Goal: Task Accomplishment & Management: Complete application form

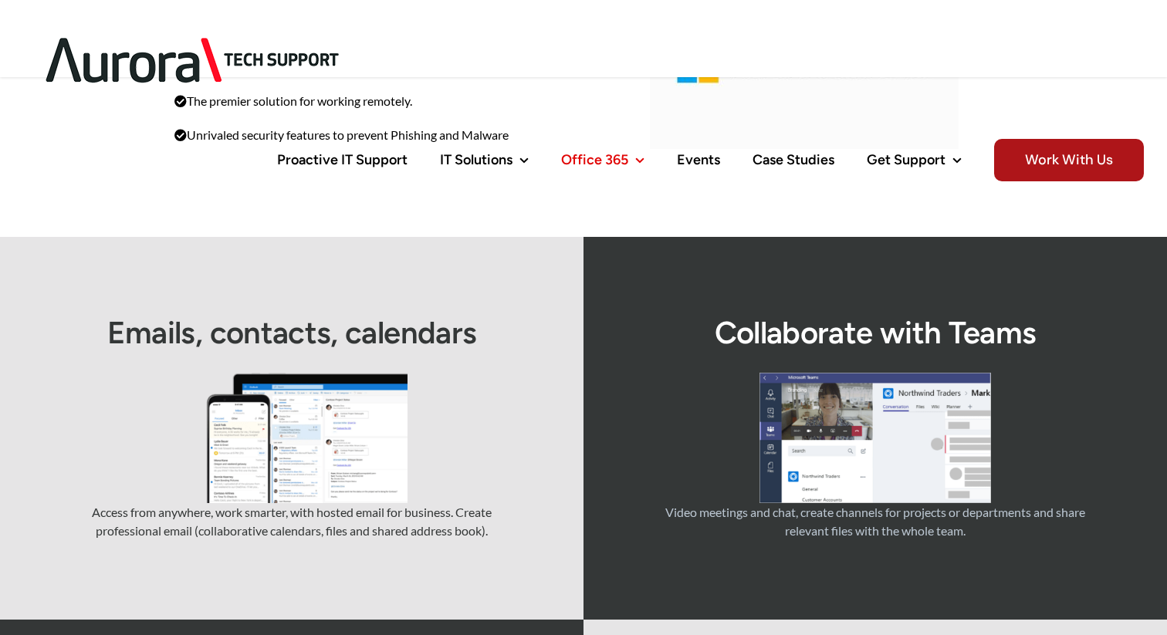
scroll to position [8, 0]
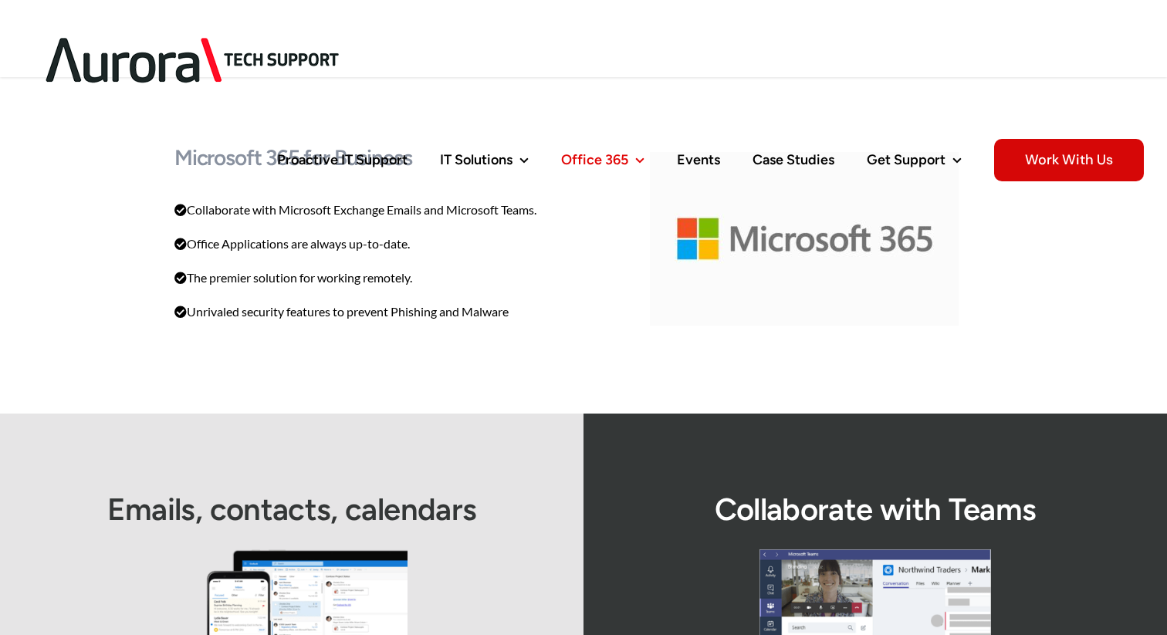
click at [1032, 139] on span "Work With Us" at bounding box center [1069, 160] width 150 height 42
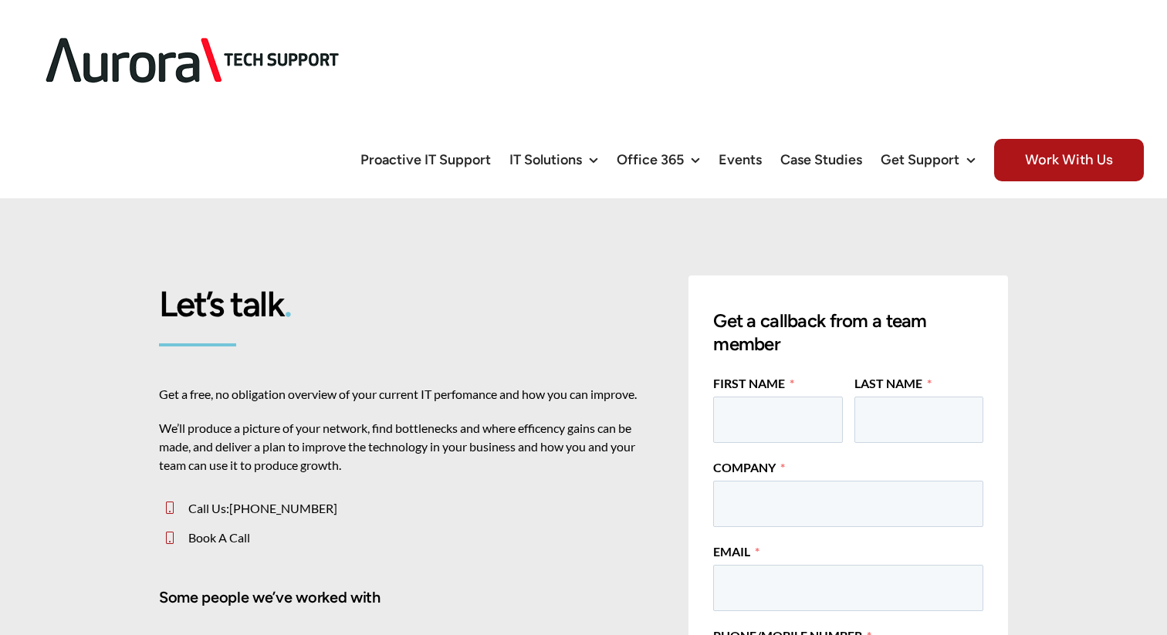
click at [169, 532] on icon at bounding box center [170, 538] width 8 height 12
click at [795, 397] on input "First Name" at bounding box center [777, 420] width 129 height 46
click at [794, 397] on input "First Name" at bounding box center [777, 420] width 129 height 46
type input "Jodi"
type input "Johnston"
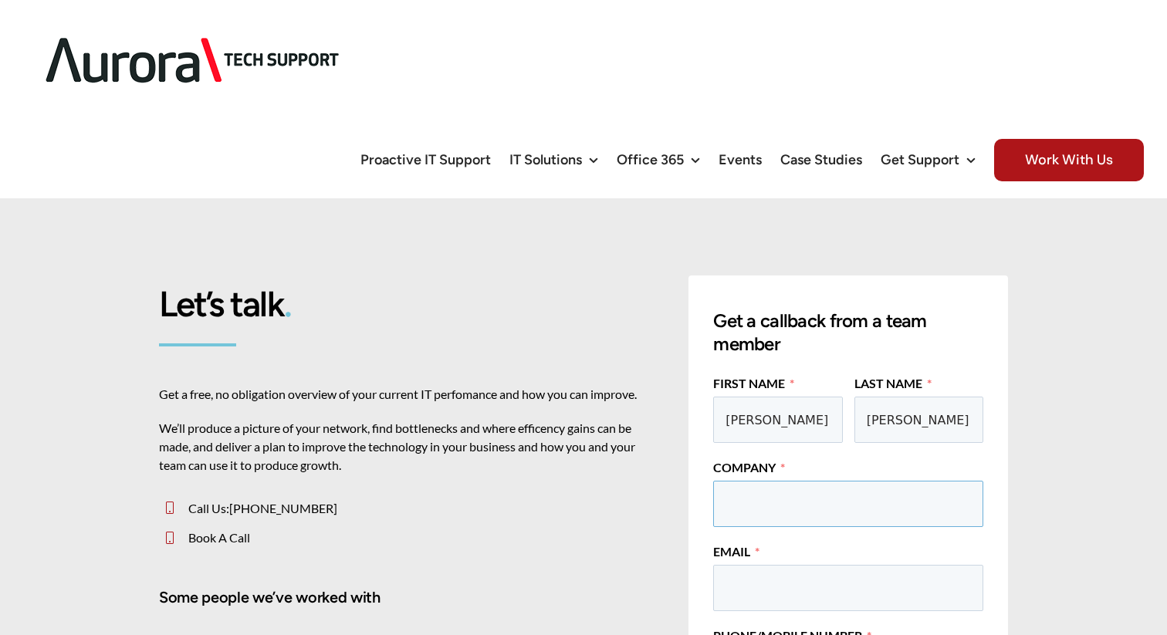
click at [773, 481] on input "Company" at bounding box center [848, 504] width 270 height 46
type input "Floks Home"
click at [748, 565] on input "Email" at bounding box center [848, 588] width 270 height 46
type input "jodi@floks.co.uk"
click at [632, 586] on h4 "Some people we’ve worked with" at bounding box center [406, 597] width 495 height 22
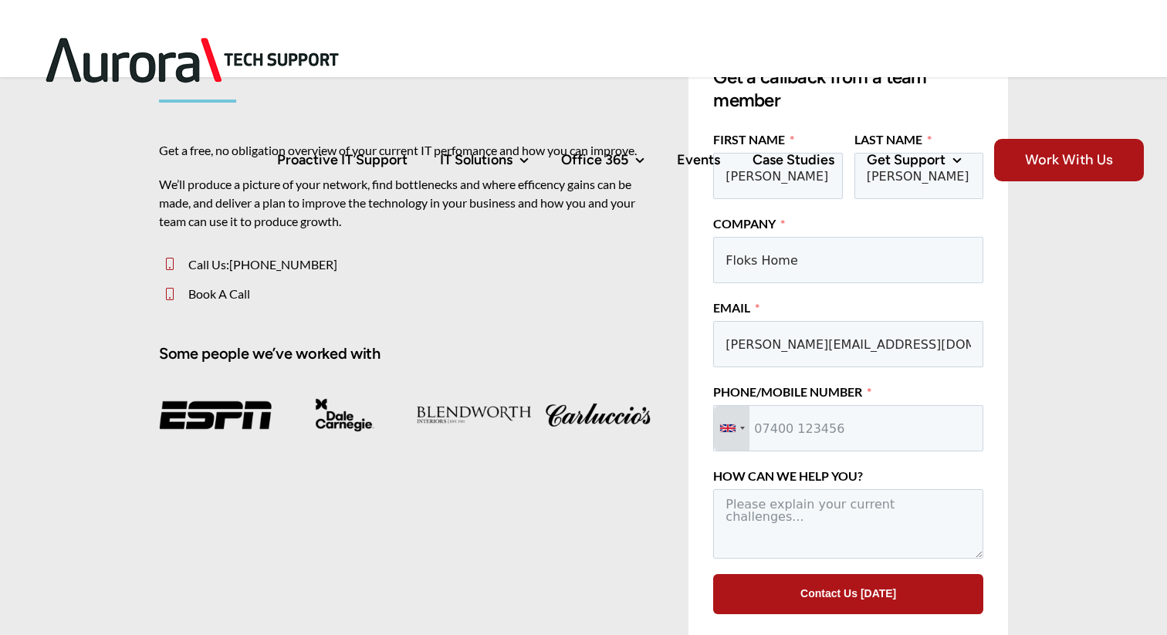
scroll to position [125, 0]
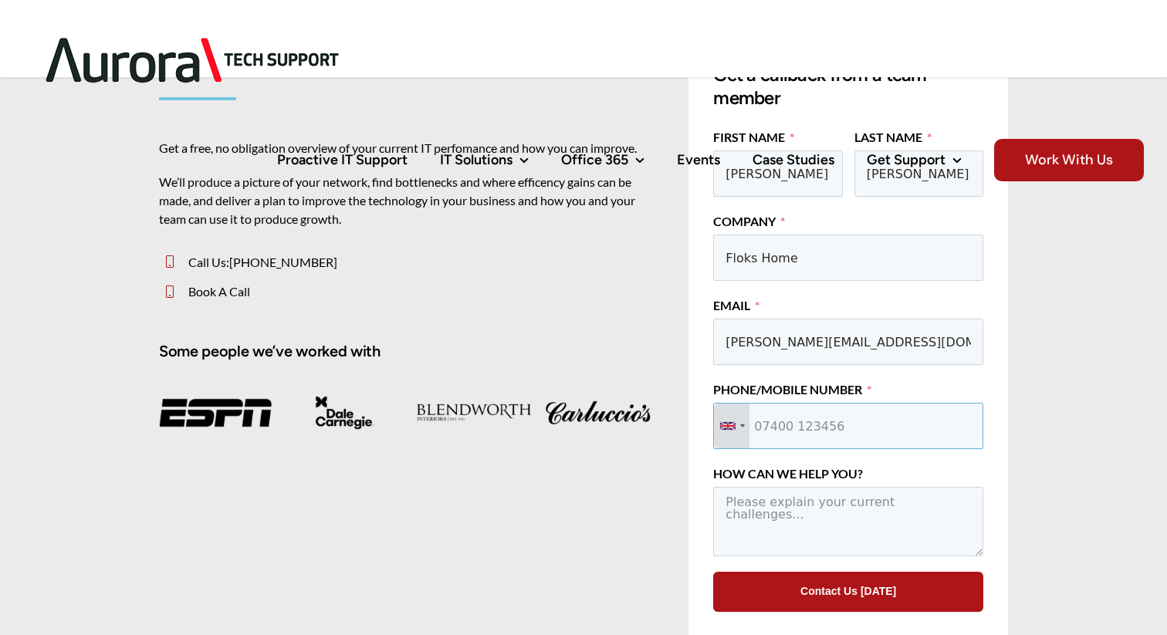
click at [791, 427] on input "Phone/Mobile Number" at bounding box center [848, 426] width 270 height 46
type input "07912 856531"
click at [767, 517] on textarea "How Can We Help You?" at bounding box center [848, 521] width 270 height 69
type textarea "Hi, we"
